Goal: Task Accomplishment & Management: Manage account settings

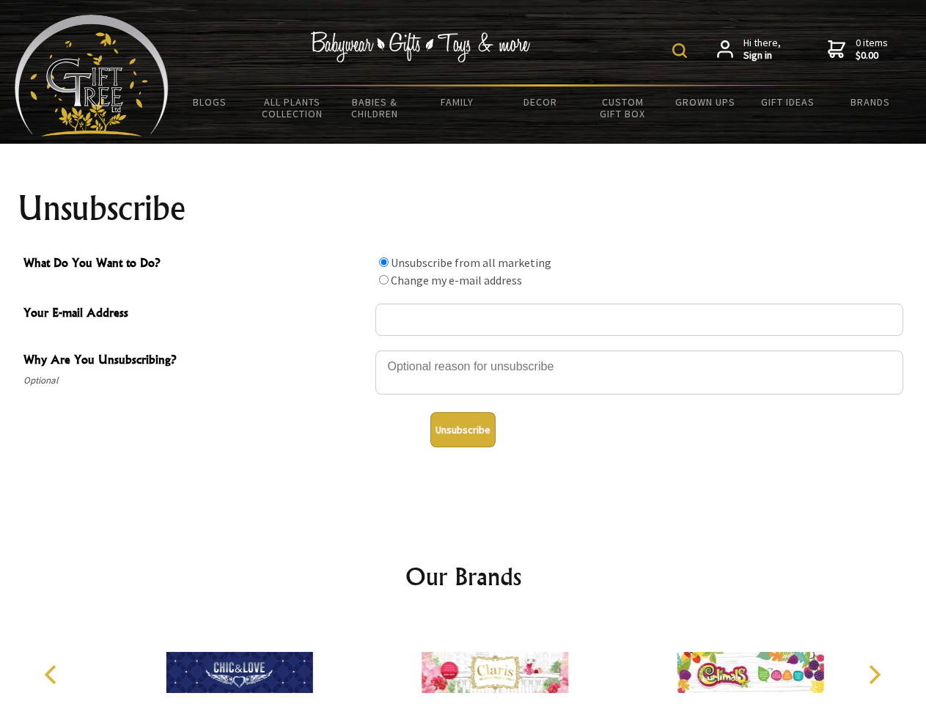
click at [682, 51] on img at bounding box center [679, 50] width 15 height 15
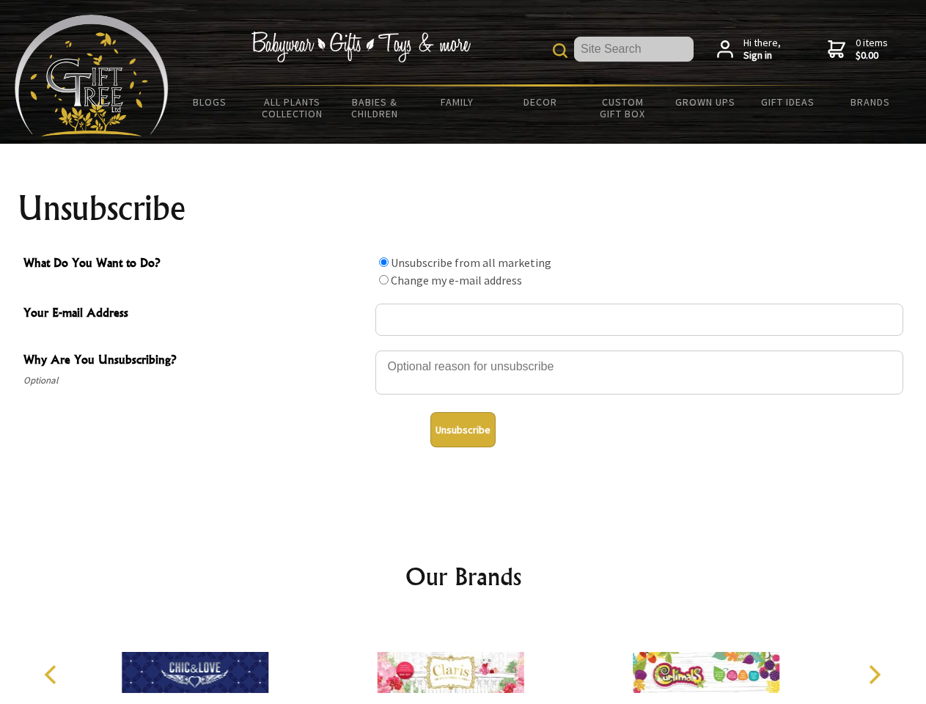
click at [463, 350] on div at bounding box center [639, 374] width 528 height 51
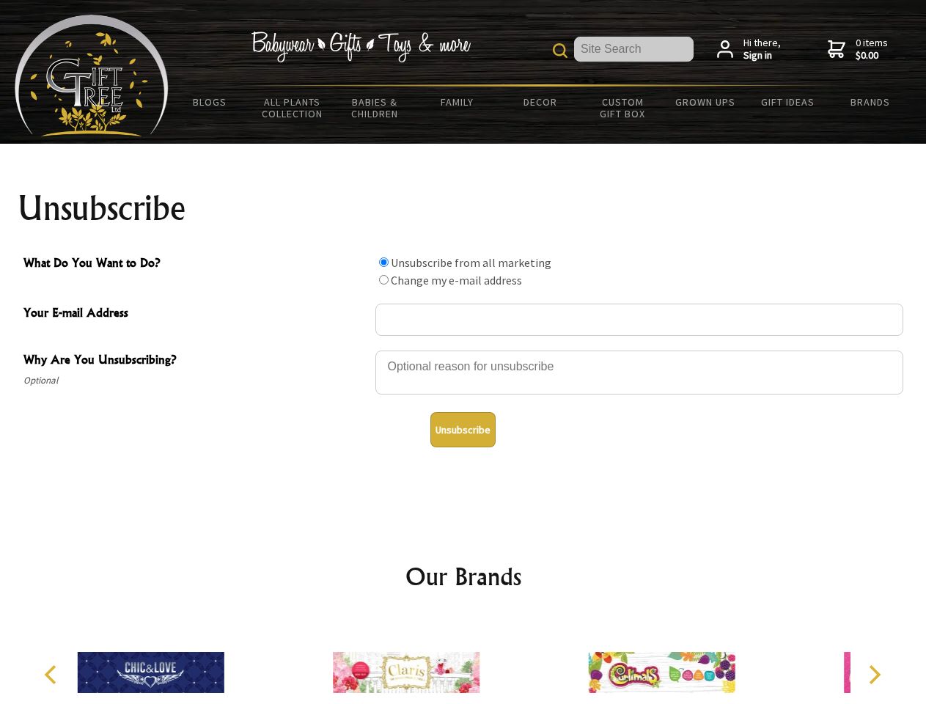
click at [383, 262] on input "What Do You Want to Do?" at bounding box center [384, 262] width 10 height 10
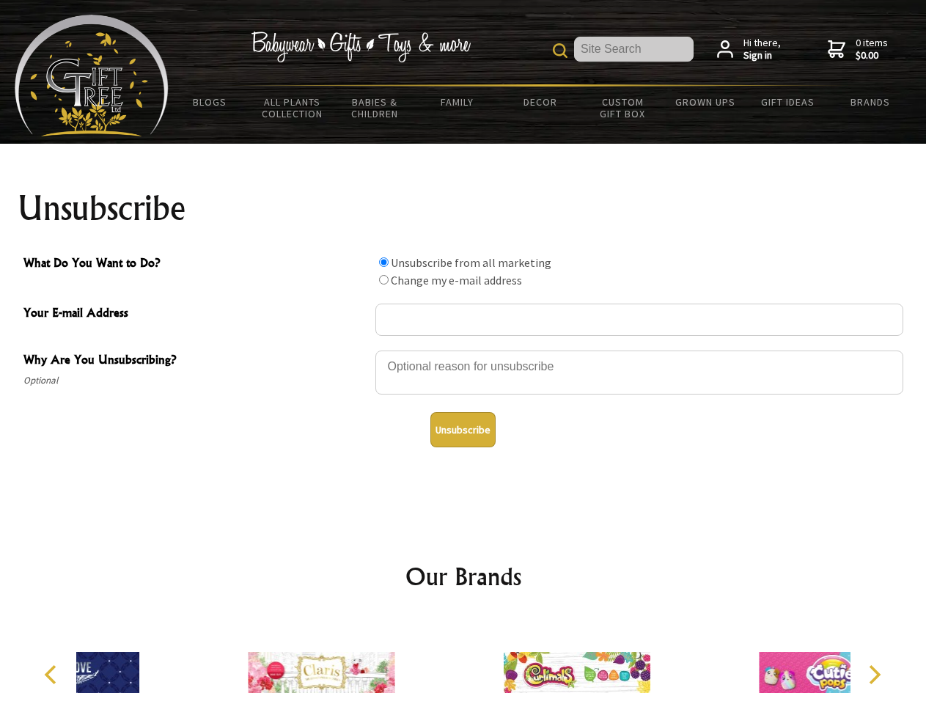
click at [383, 279] on input "What Do You Want to Do?" at bounding box center [384, 280] width 10 height 10
radio input "true"
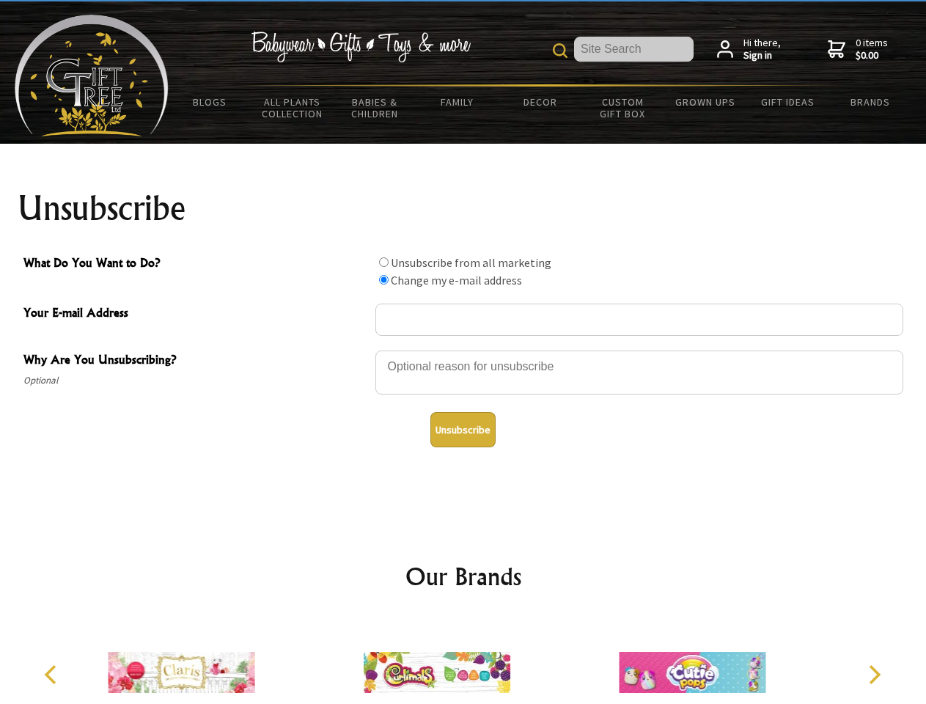
click at [463, 430] on button "Unsubscribe" at bounding box center [462, 429] width 65 height 35
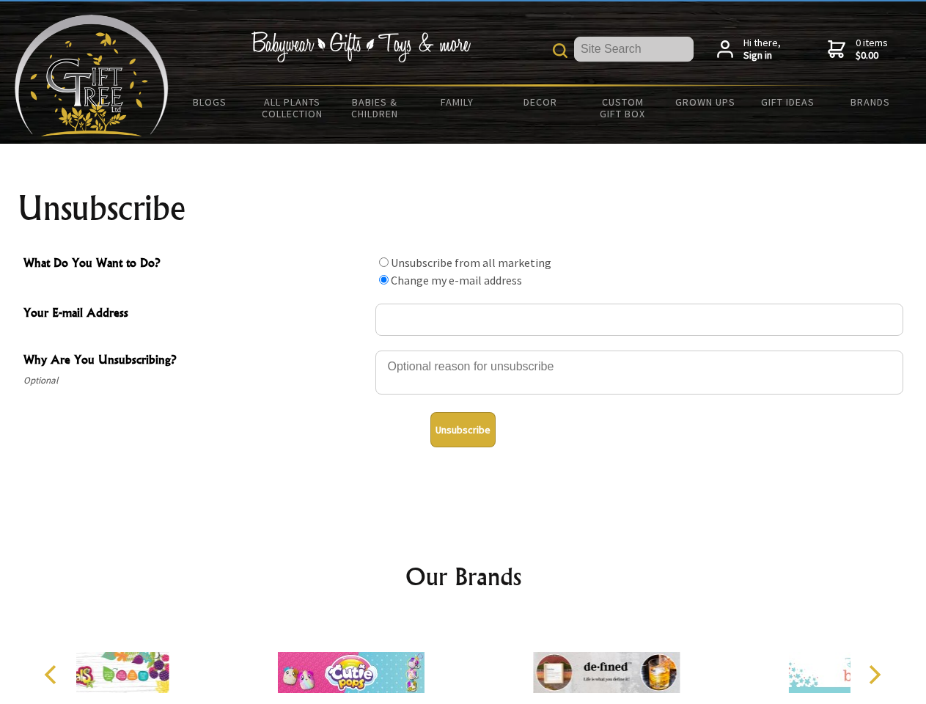
click at [53, 675] on icon "Previous" at bounding box center [52, 674] width 19 height 19
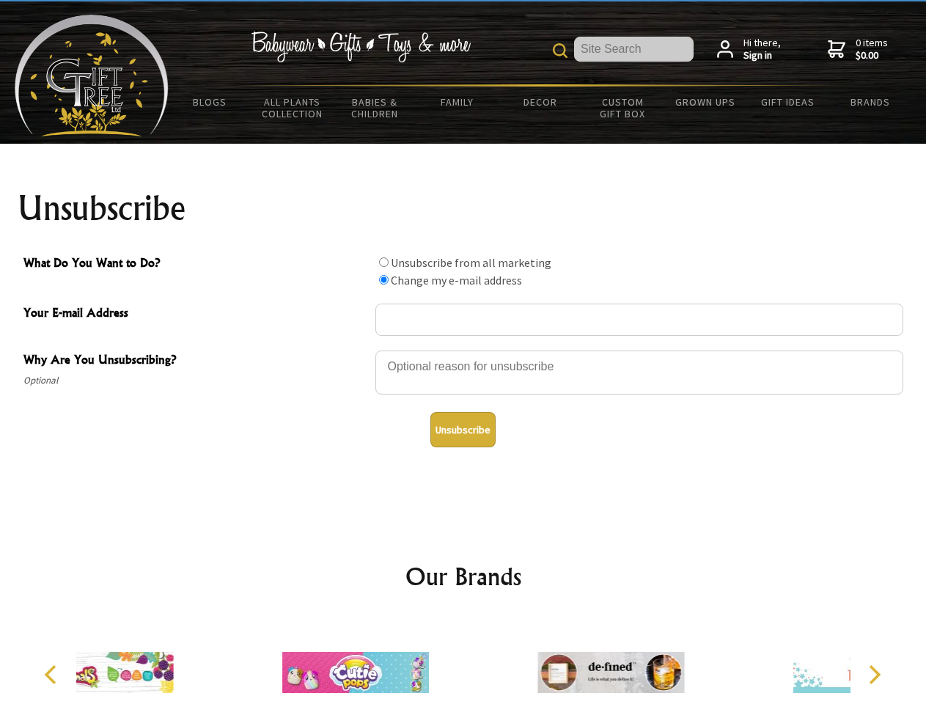
click at [874, 675] on icon "Next" at bounding box center [873, 674] width 19 height 19
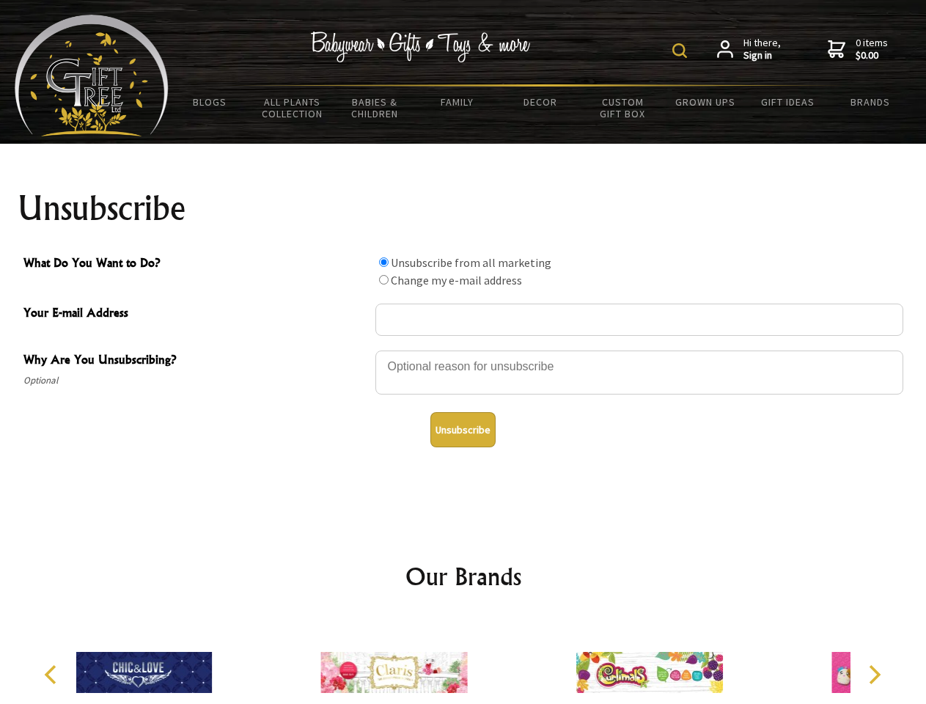
click at [682, 51] on img at bounding box center [679, 50] width 15 height 15
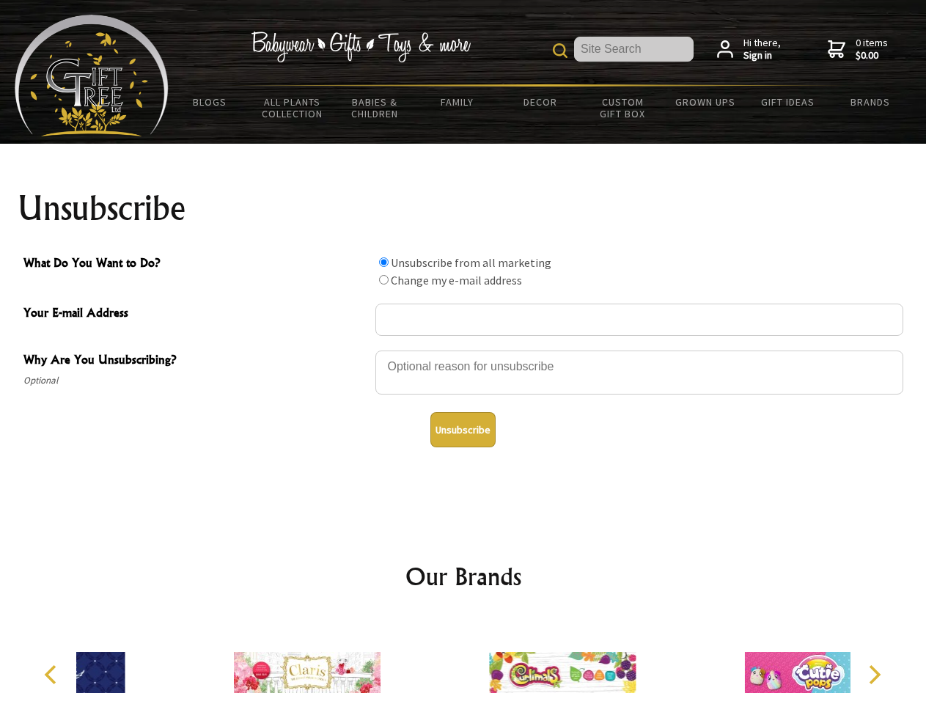
click at [463, 350] on div at bounding box center [639, 374] width 528 height 51
click at [383, 262] on input "What Do You Want to Do?" at bounding box center [384, 262] width 10 height 10
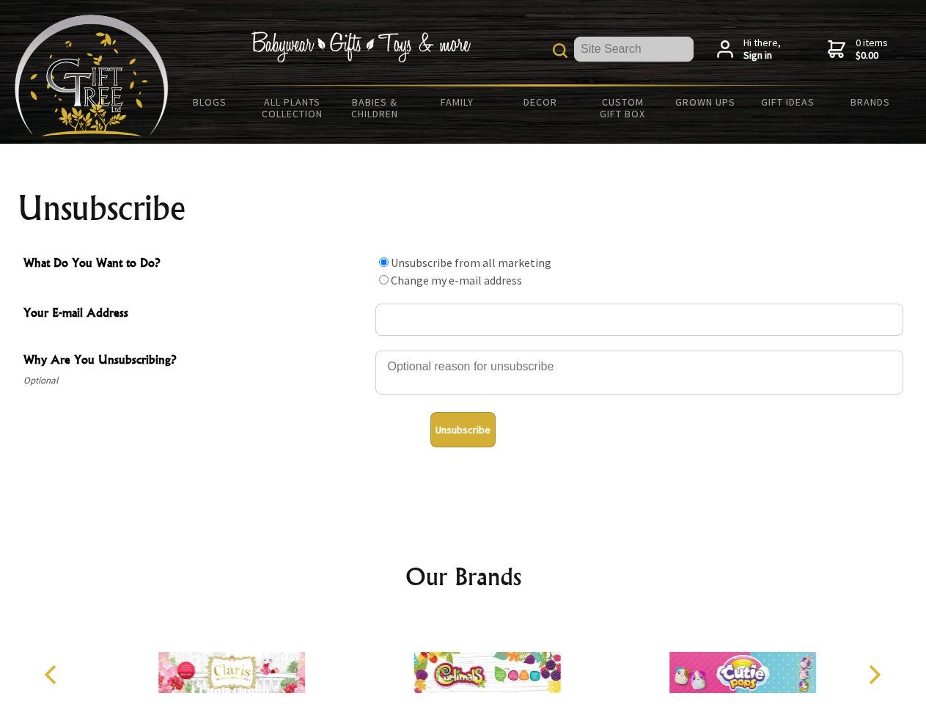
click at [383, 279] on input "What Do You Want to Do?" at bounding box center [384, 280] width 10 height 10
radio input "true"
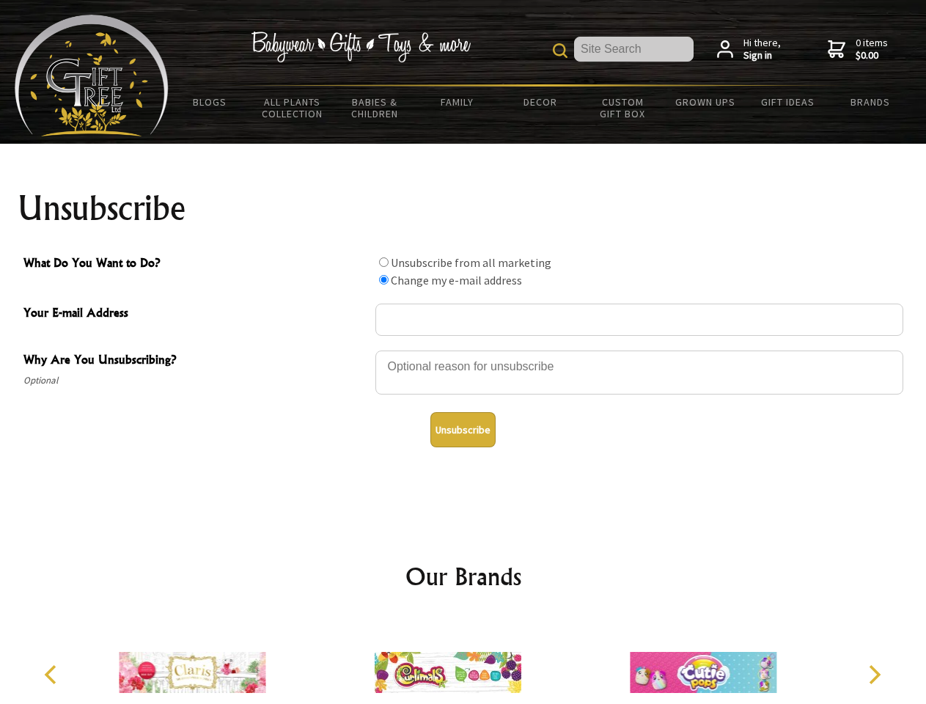
click at [463, 430] on button "Unsubscribe" at bounding box center [462, 429] width 65 height 35
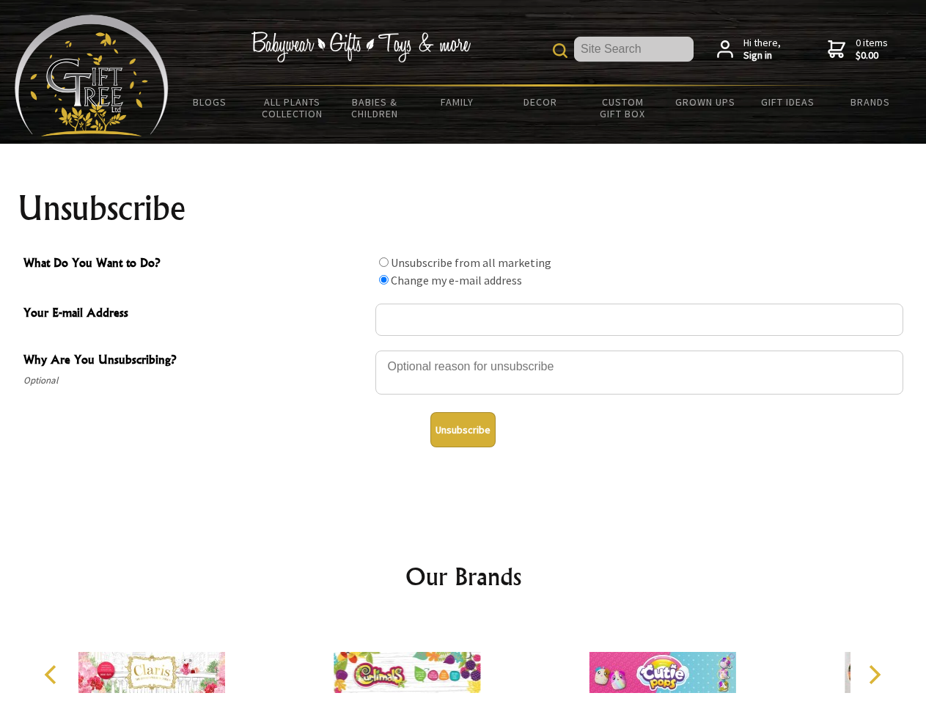
click at [53, 675] on icon "Previous" at bounding box center [52, 674] width 19 height 19
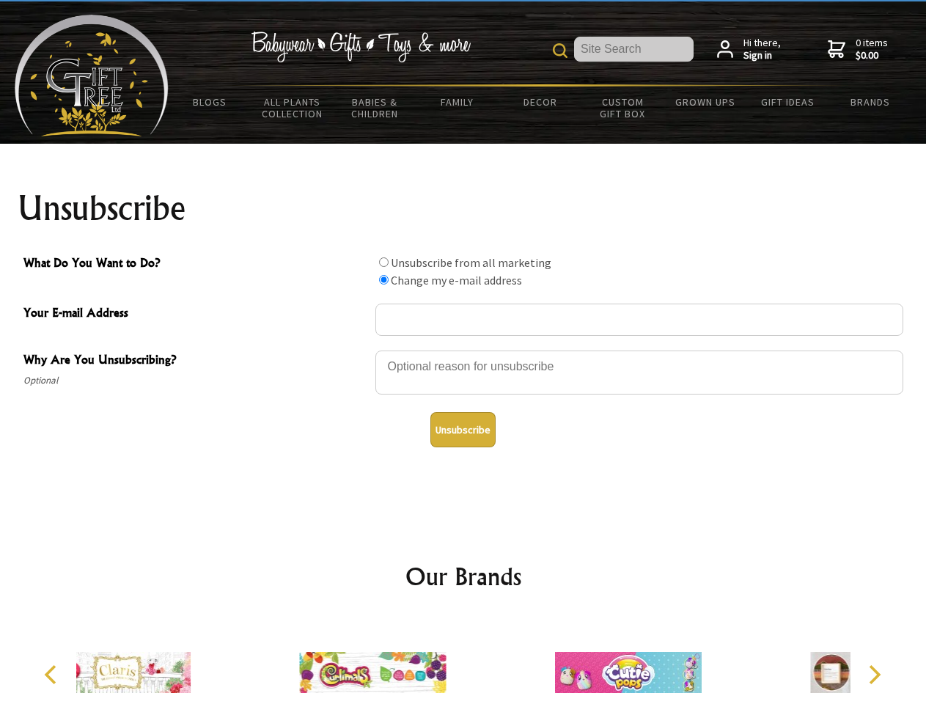
click at [874, 675] on icon "Next" at bounding box center [873, 674] width 19 height 19
